Goal: Task Accomplishment & Management: Use online tool/utility

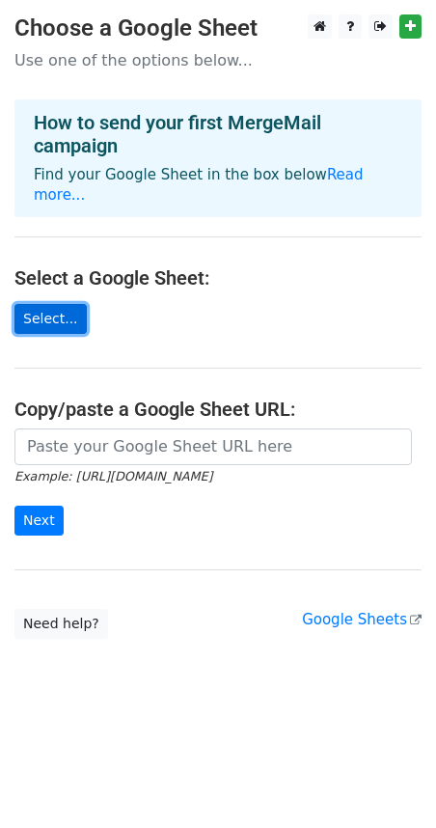
click at [63, 304] on link "Select..." at bounding box center [50, 319] width 72 height 30
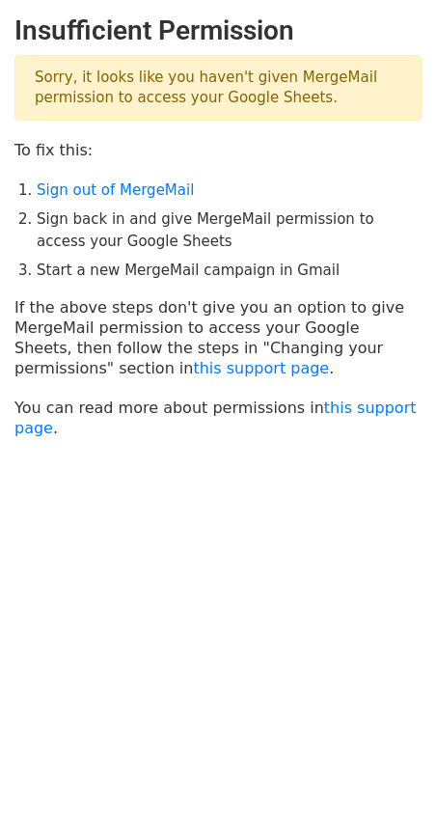
click at [162, 98] on p "Sorry, it looks like you haven't given MergeMail permission to access your Goog…" at bounding box center [217, 88] width 407 height 66
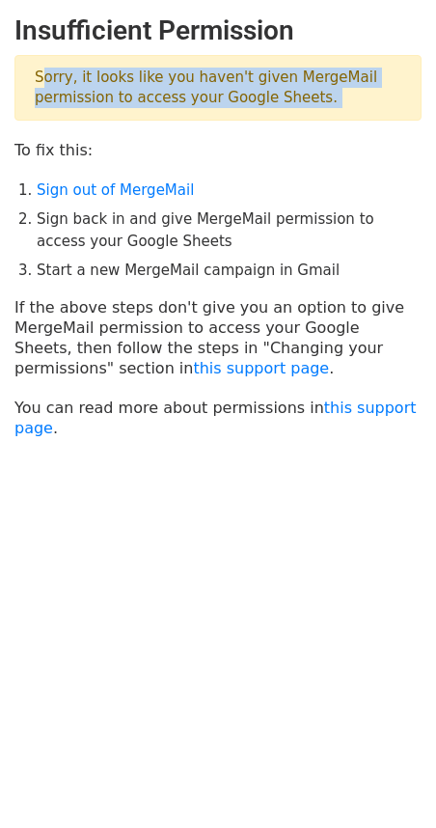
click at [162, 98] on p "Sorry, it looks like you haven't given MergeMail permission to access your Goog…" at bounding box center [217, 88] width 407 height 66
copy main "Sorry, it looks like you haven't given MergeMail permission to access your Goog…"
click at [264, 199] on li "Sign out of MergeMail" at bounding box center [229, 191] width 385 height 22
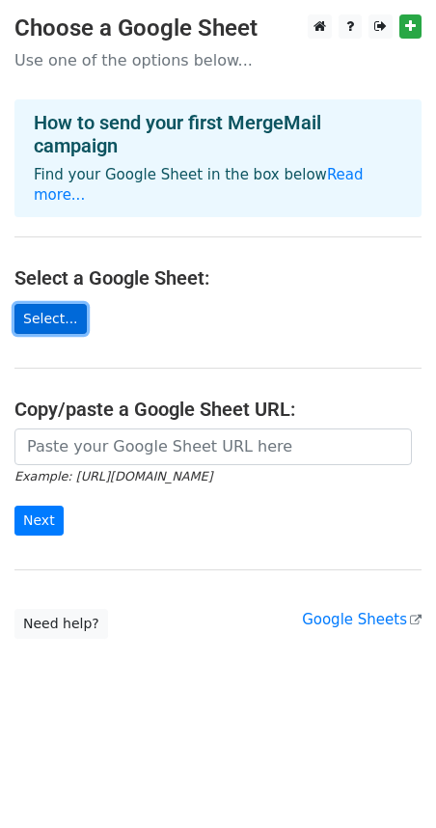
click at [52, 304] on link "Select..." at bounding box center [50, 319] width 72 height 30
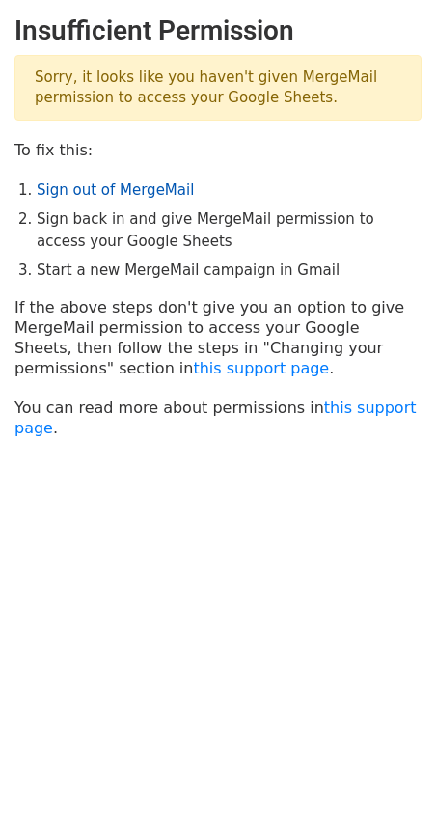
click at [115, 188] on link "Sign out of MergeMail" at bounding box center [115, 190] width 157 height 17
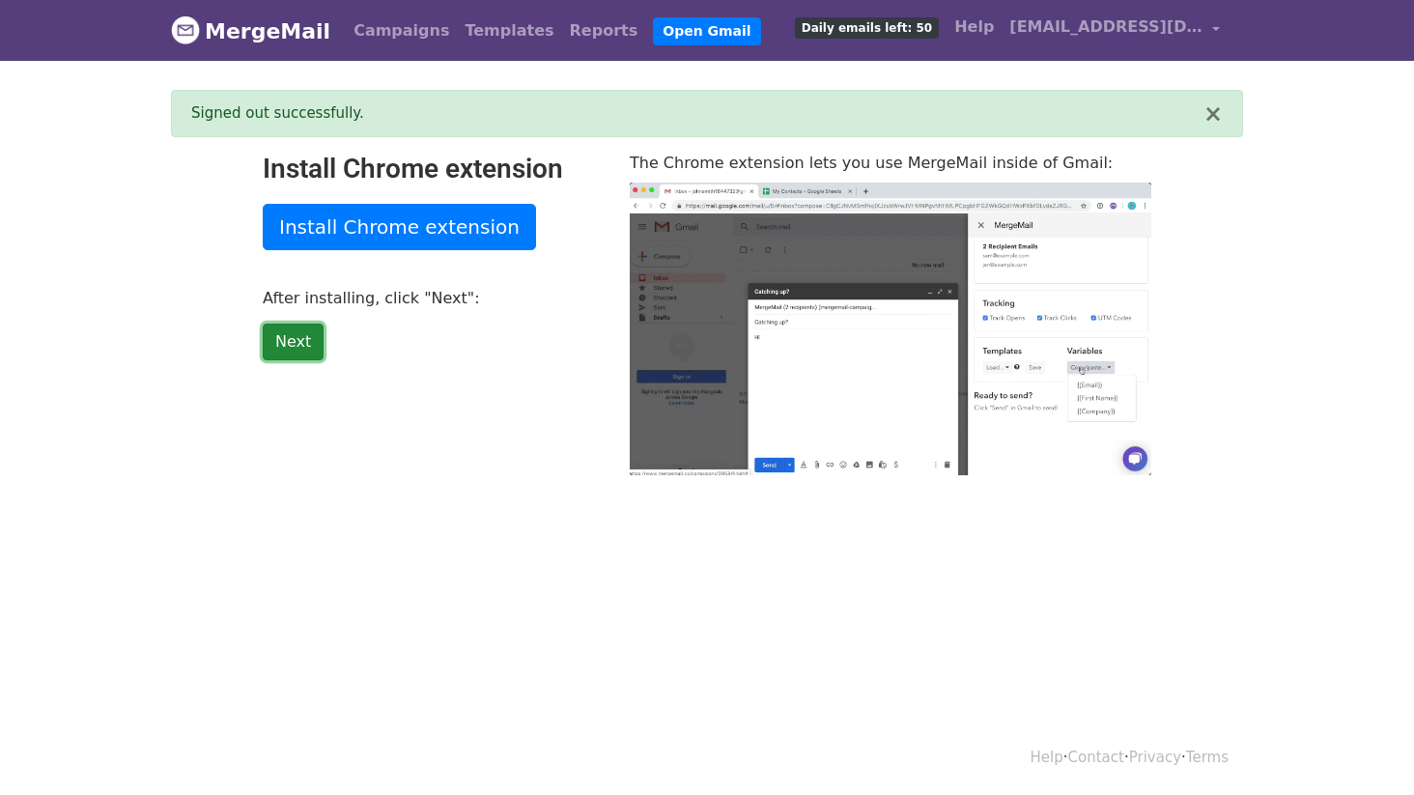
click at [306, 346] on link "Next" at bounding box center [293, 341] width 61 height 37
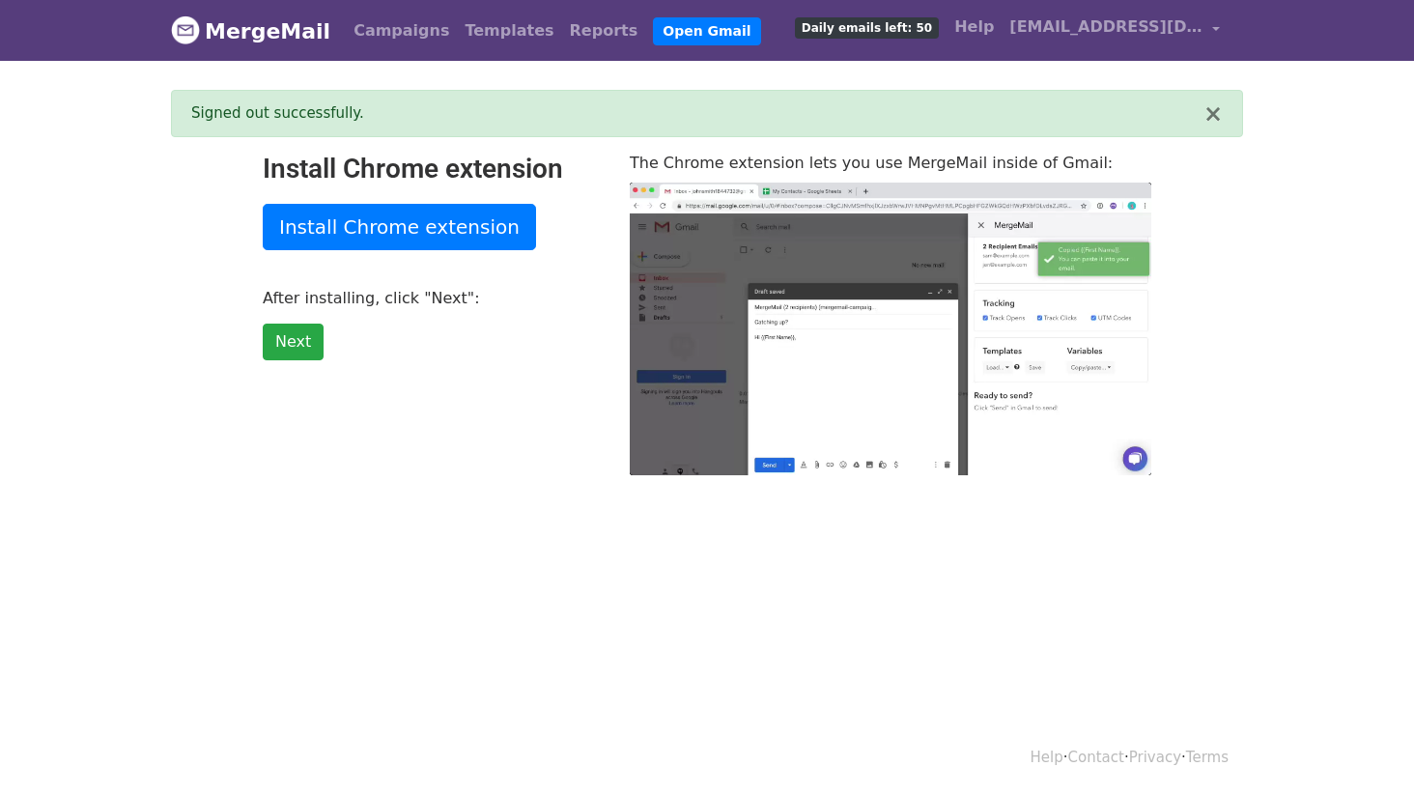
type input "43.8"
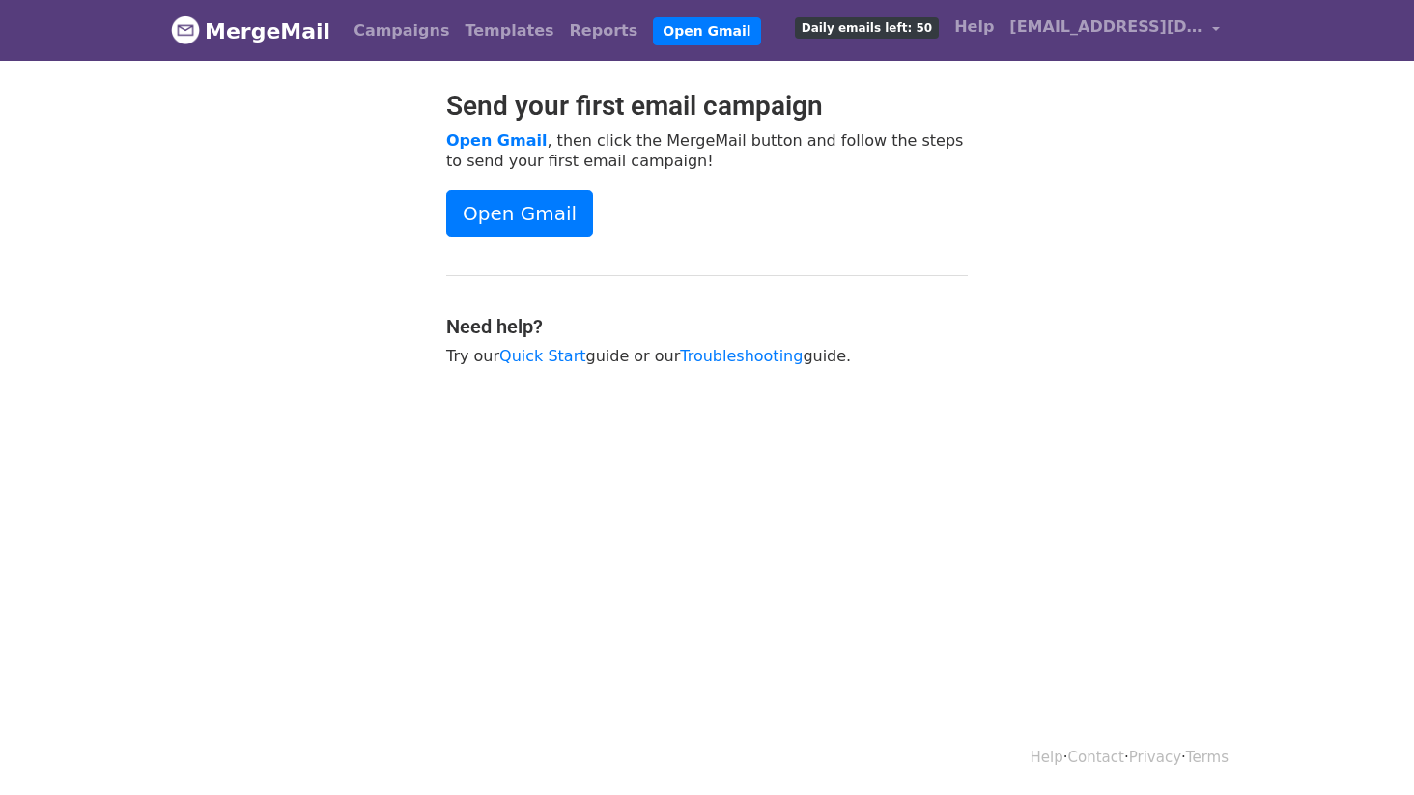
click at [745, 285] on div "Send your first email campaign Open Gmail , then click the MergeMail button and…" at bounding box center [707, 237] width 550 height 295
click at [570, 233] on link "Open Gmail" at bounding box center [519, 213] width 147 height 46
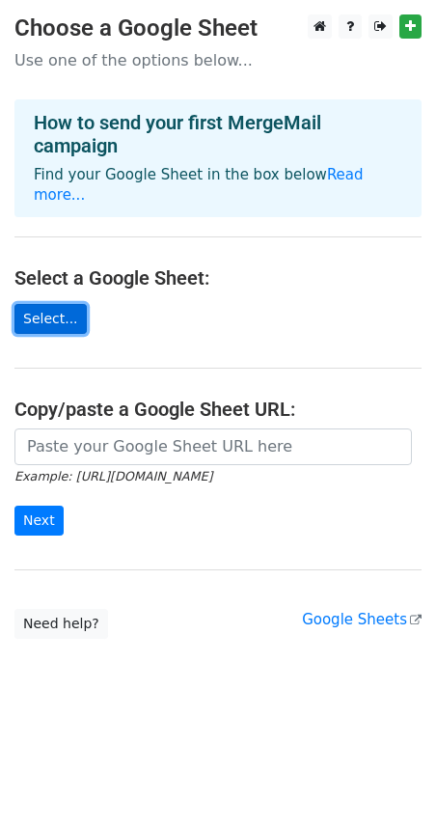
click at [58, 304] on link "Select..." at bounding box center [50, 319] width 72 height 30
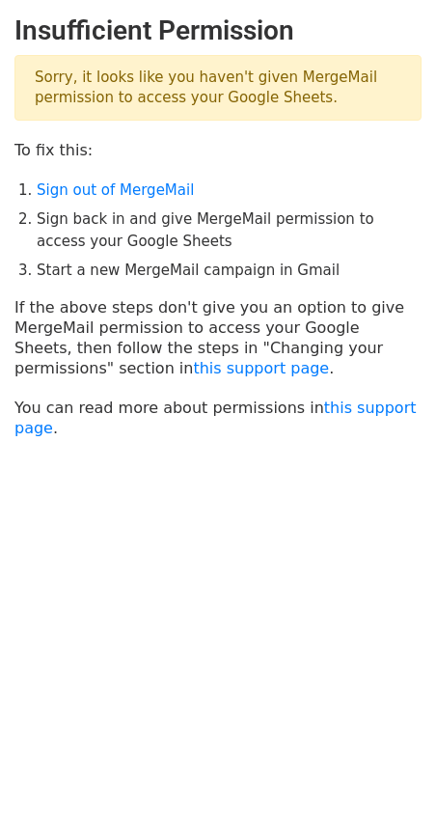
click at [148, 247] on li "Sign back in and give MergeMail permission to access your Google Sheets" at bounding box center [229, 230] width 385 height 43
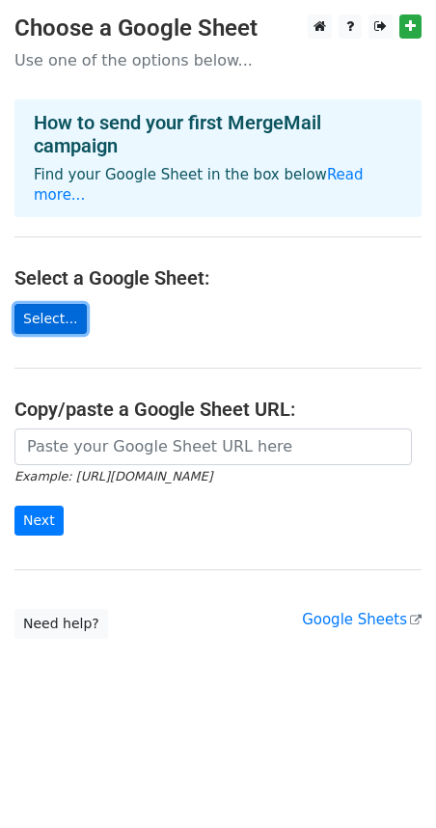
click at [45, 304] on link "Select..." at bounding box center [50, 319] width 72 height 30
click at [56, 304] on link "Select..." at bounding box center [50, 319] width 72 height 30
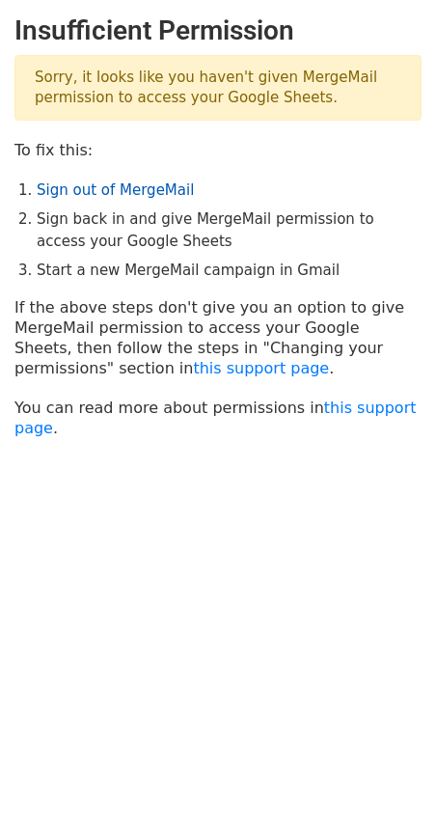
click at [102, 190] on link "Sign out of MergeMail" at bounding box center [115, 190] width 157 height 17
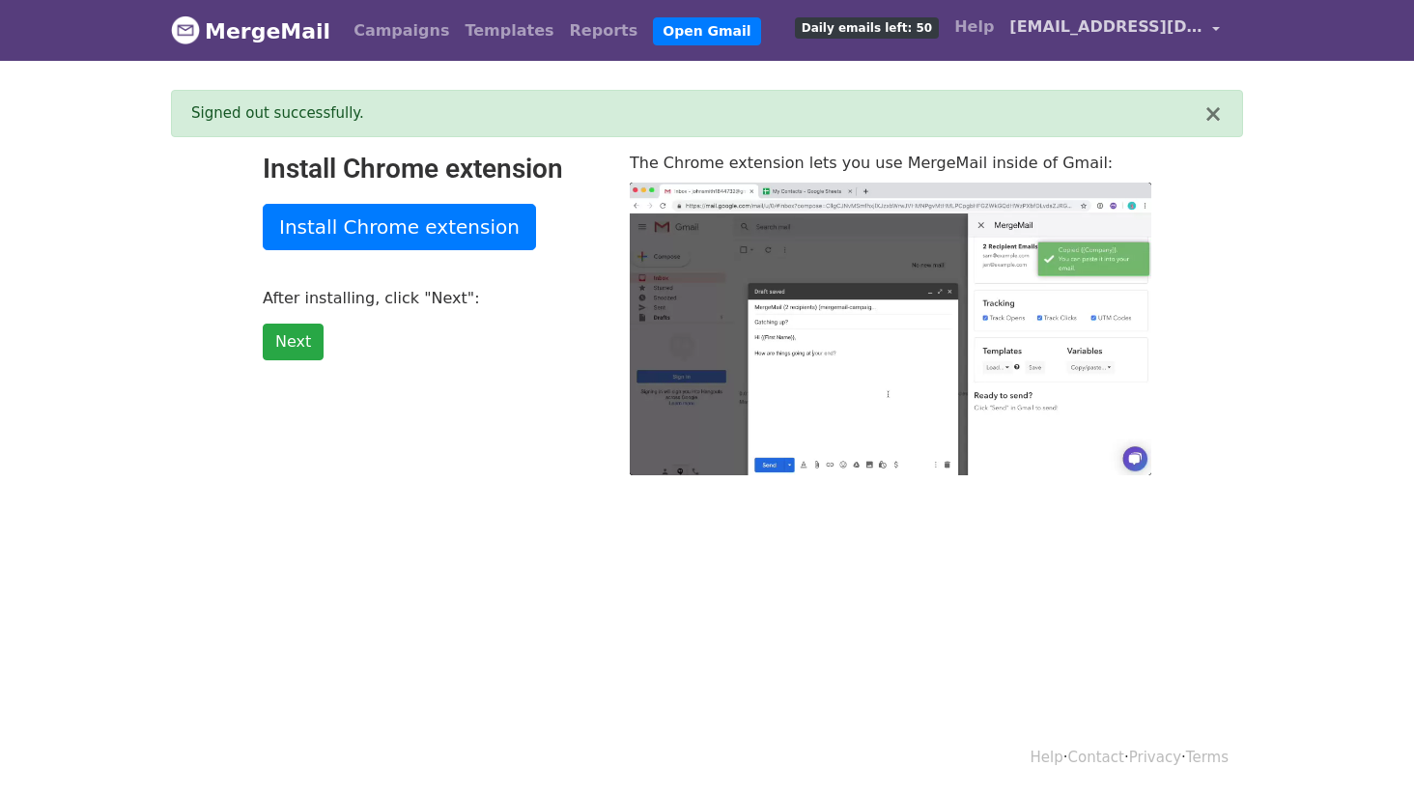
click at [1100, 19] on span "jeosonhk@gmail.com" at bounding box center [1105, 26] width 193 height 23
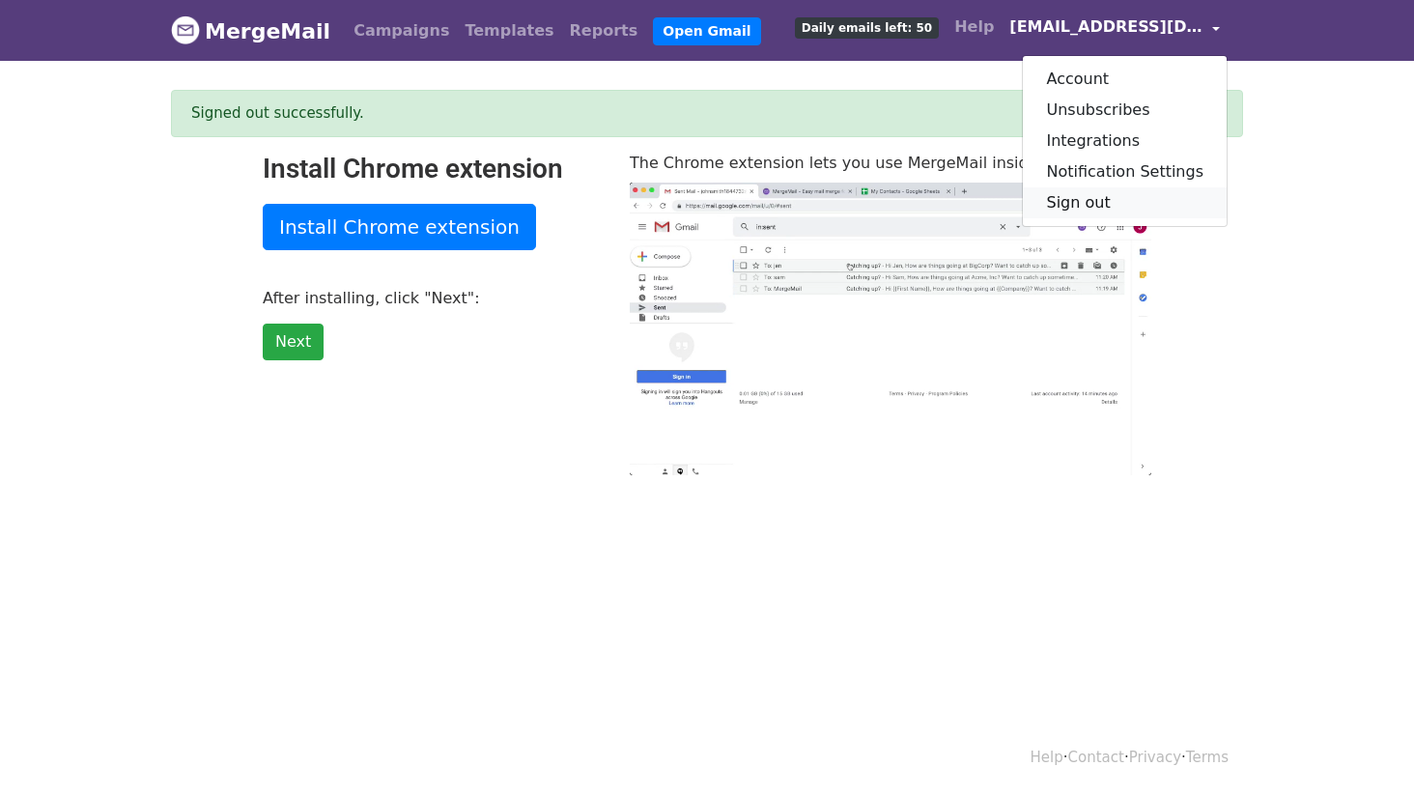
click at [1126, 201] on link "Sign out" at bounding box center [1125, 202] width 204 height 31
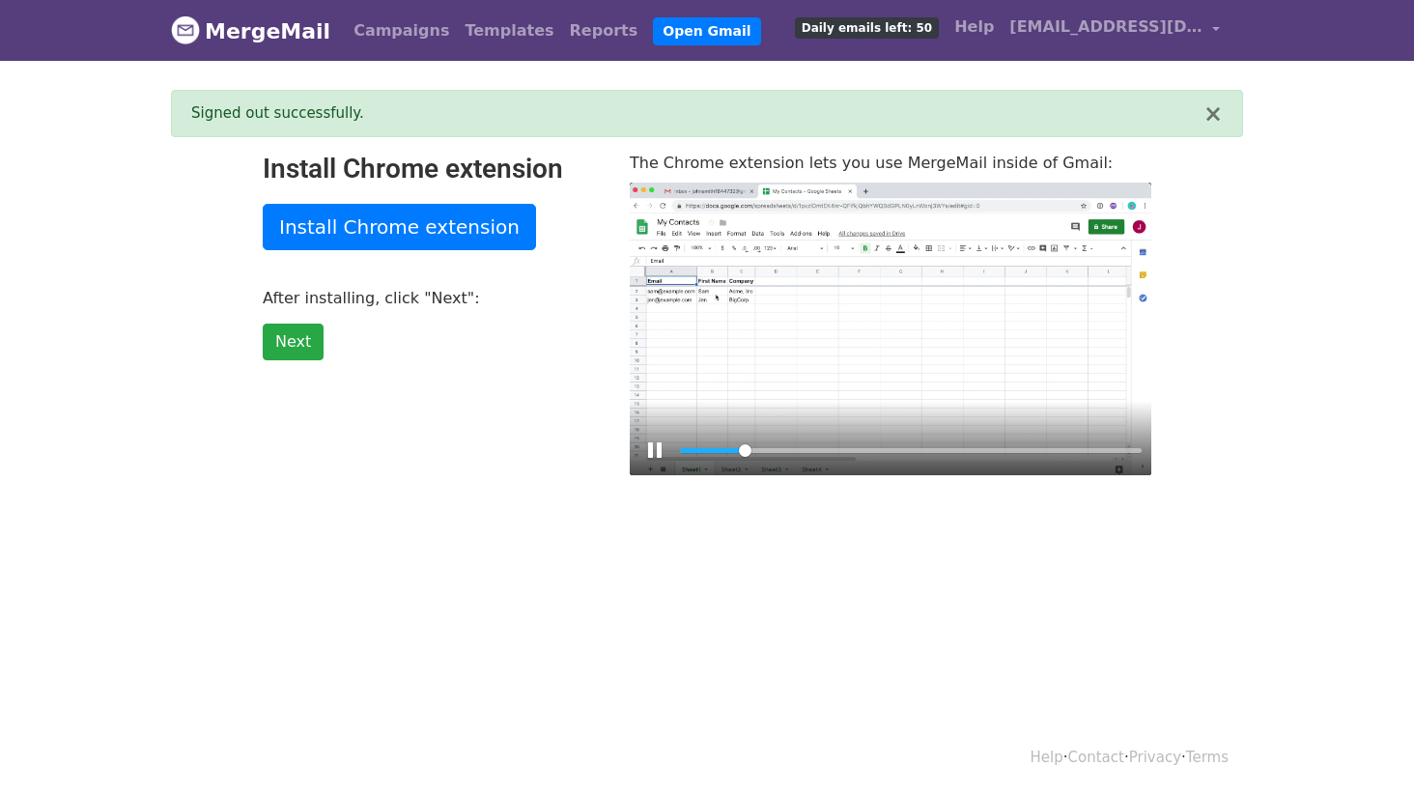
type input "14"
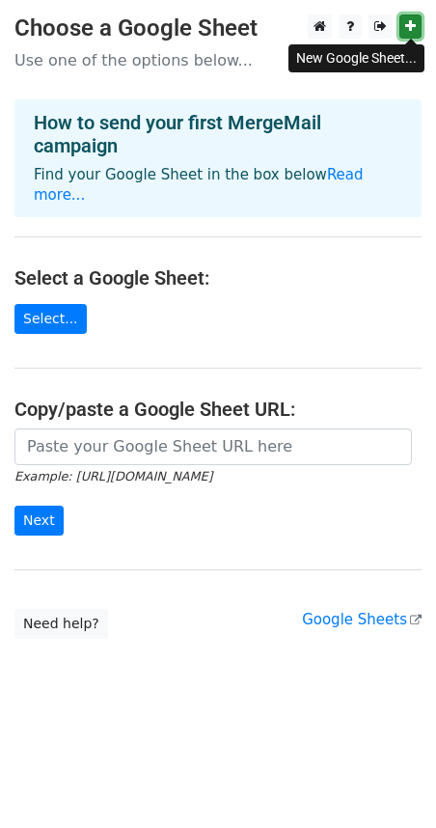
click at [408, 28] on icon at bounding box center [411, 26] width 11 height 14
click at [60, 304] on link "Select..." at bounding box center [50, 319] width 72 height 30
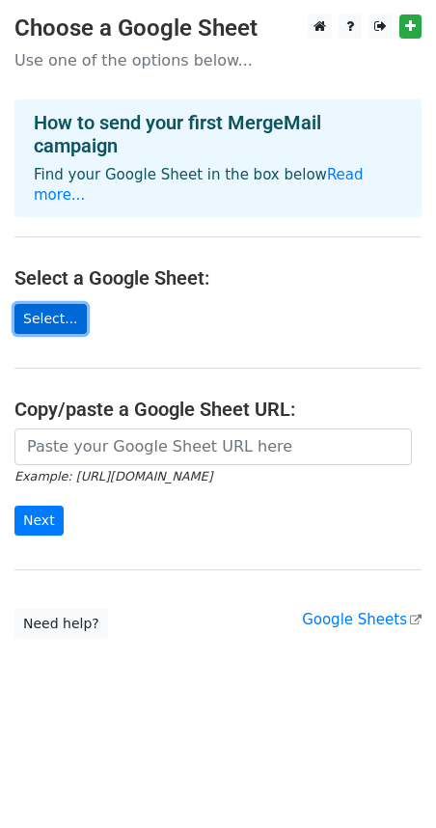
click at [68, 304] on link "Select..." at bounding box center [50, 319] width 72 height 30
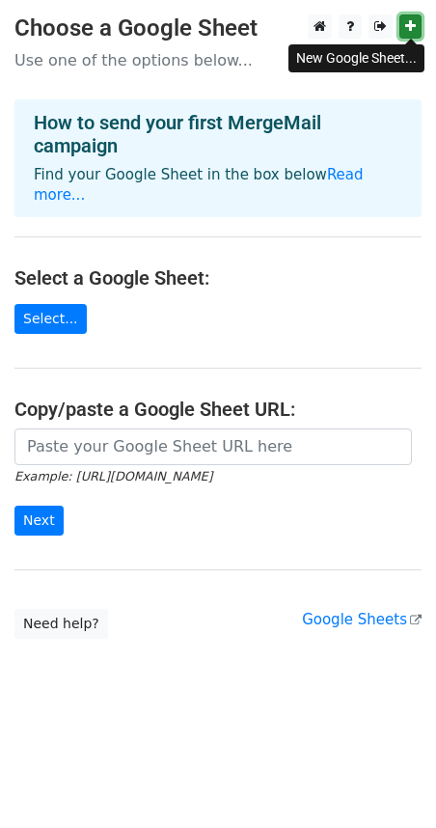
click at [419, 27] on link at bounding box center [411, 26] width 22 height 24
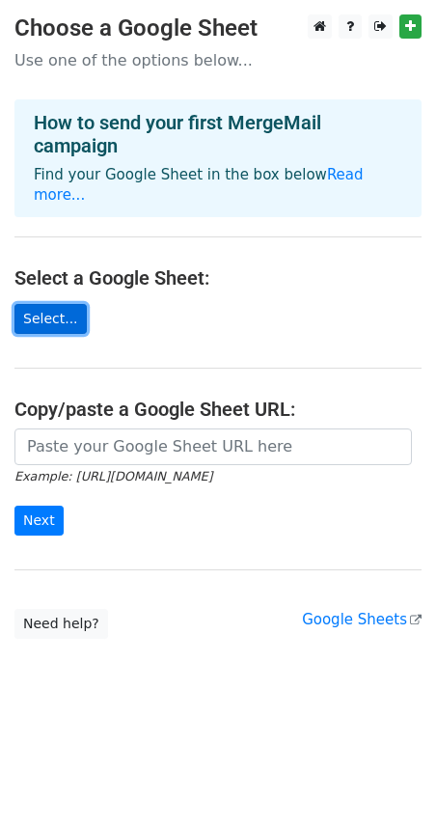
click at [55, 304] on link "Select..." at bounding box center [50, 319] width 72 height 30
click at [69, 279] on main "Choose a Google Sheet Use one of the options below... How to send your first Me…" at bounding box center [218, 326] width 436 height 625
click at [63, 304] on link "Select..." at bounding box center [50, 319] width 72 height 30
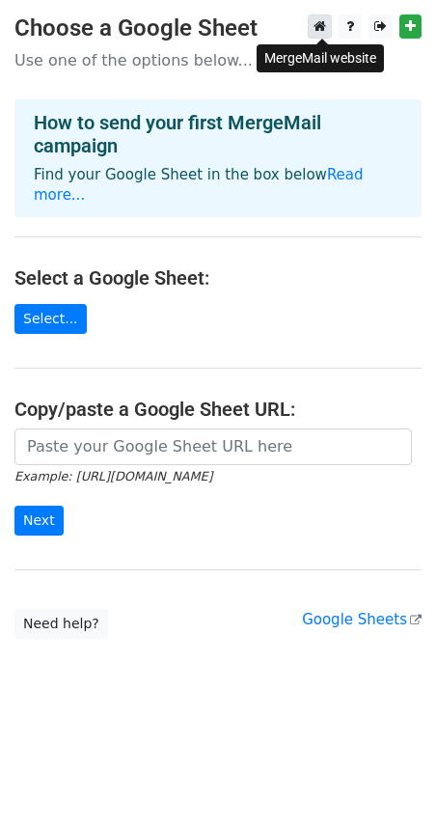
click at [331, 20] on link at bounding box center [320, 26] width 24 height 24
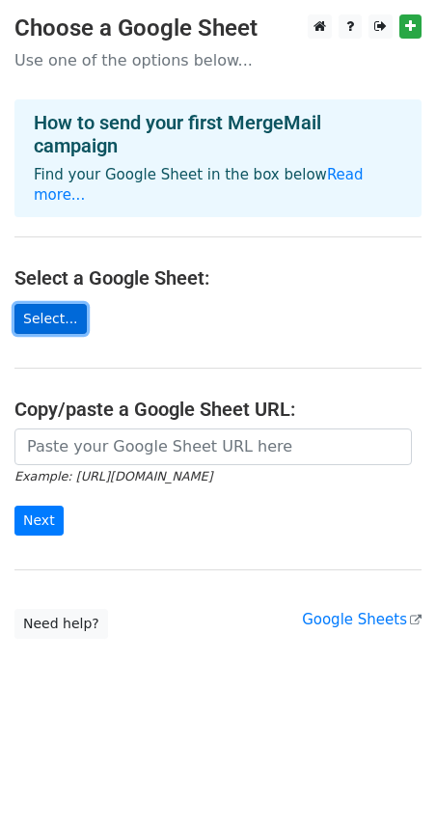
click at [71, 304] on link "Select..." at bounding box center [50, 319] width 72 height 30
click at [77, 304] on link "Select..." at bounding box center [50, 319] width 72 height 30
click at [332, 27] on link at bounding box center [320, 26] width 24 height 24
click at [62, 304] on link "Select..." at bounding box center [50, 319] width 72 height 30
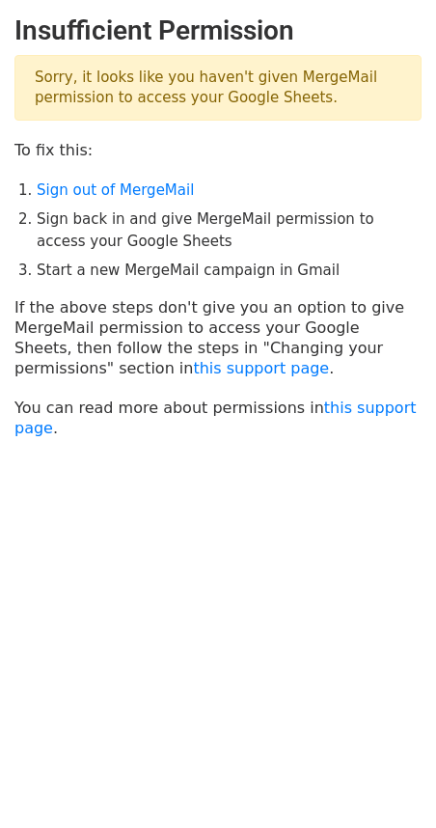
click at [124, 79] on p "Sorry, it looks like you haven't given MergeMail permission to access your Goog…" at bounding box center [217, 88] width 407 height 66
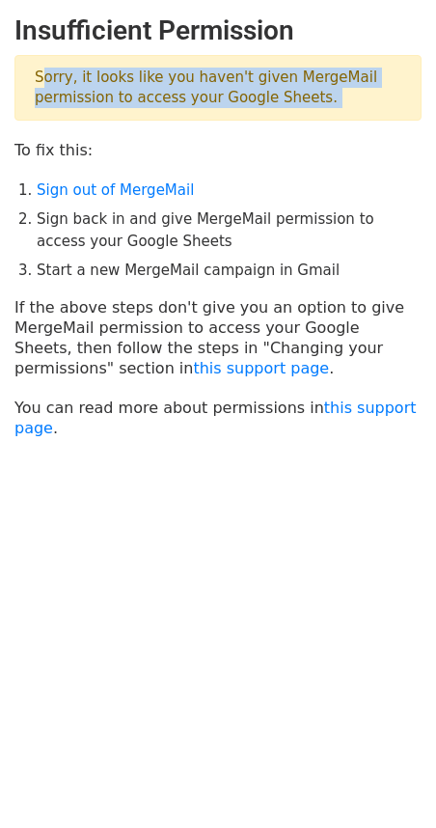
click at [124, 79] on p "Sorry, it looks like you haven't given MergeMail permission to access your Goog…" at bounding box center [217, 88] width 407 height 66
click at [148, 192] on link "Sign out of MergeMail" at bounding box center [115, 190] width 157 height 17
